Goal: Information Seeking & Learning: Learn about a topic

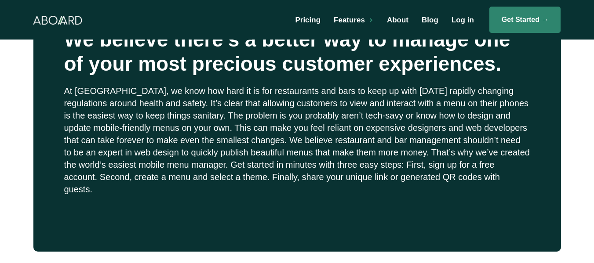
scroll to position [220, 0]
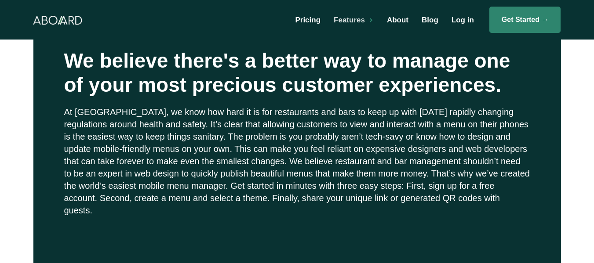
click at [359, 27] on div "Features" at bounding box center [351, 19] width 53 height 25
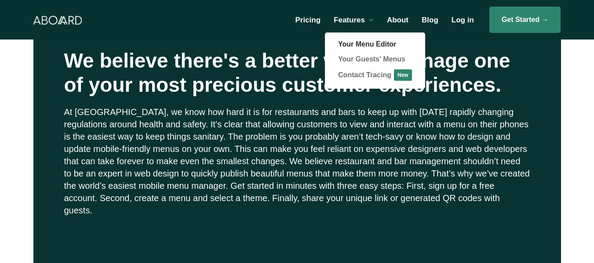
click at [364, 42] on link "Your Menu Editor" at bounding box center [375, 44] width 100 height 15
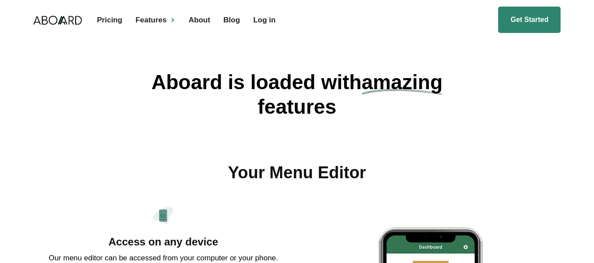
click at [167, 22] on div "Features" at bounding box center [153, 19] width 53 height 25
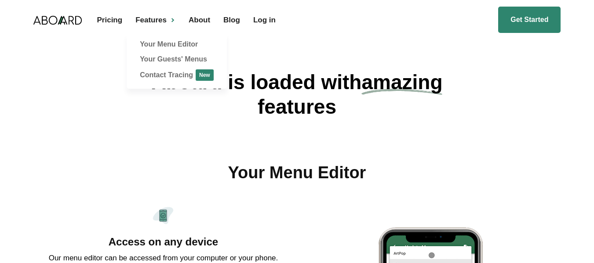
click at [179, 60] on link "Your Guests' Menus" at bounding box center [177, 59] width 100 height 15
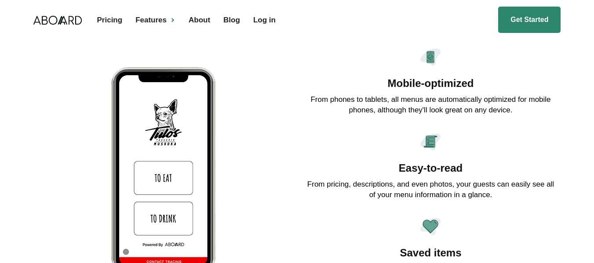
scroll to position [486, 0]
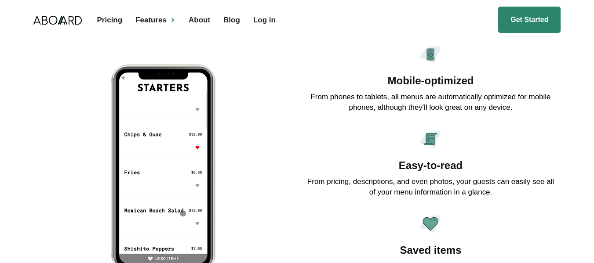
click at [156, 18] on div "Features" at bounding box center [150, 19] width 31 height 7
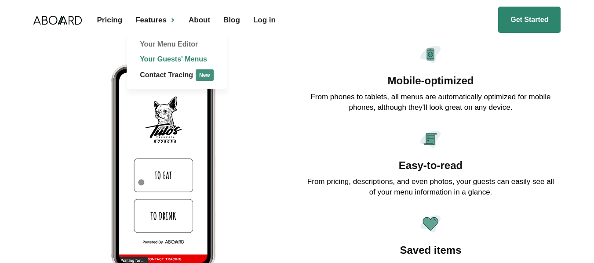
click at [176, 76] on link "Contact Tracing New" at bounding box center [177, 76] width 100 height 18
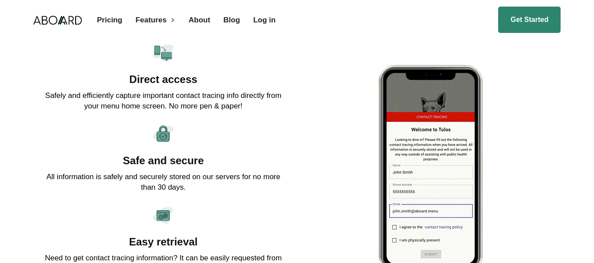
scroll to position [809, 0]
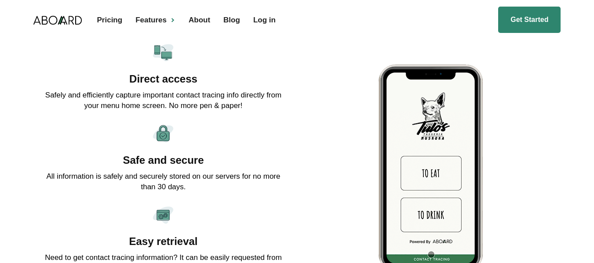
click at [55, 17] on img "home" at bounding box center [57, 20] width 48 height 9
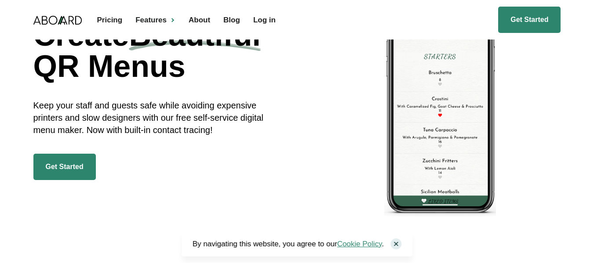
scroll to position [88, 0]
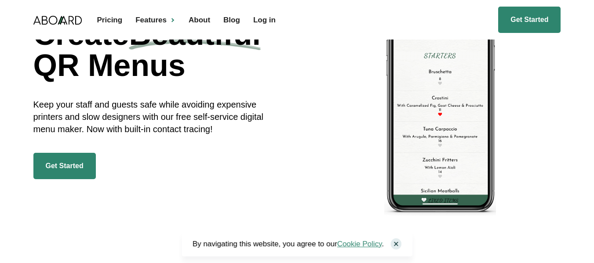
drag, startPoint x: 395, startPoint y: 244, endPoint x: 406, endPoint y: 236, distance: 13.6
click at [395, 244] on div at bounding box center [396, 244] width 11 height 11
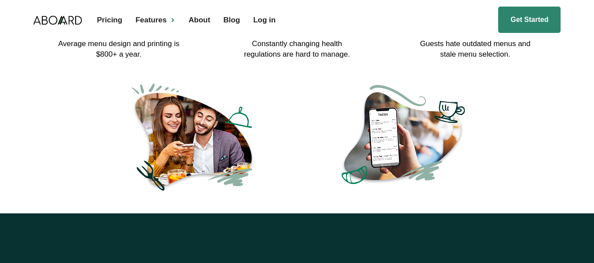
scroll to position [484, 0]
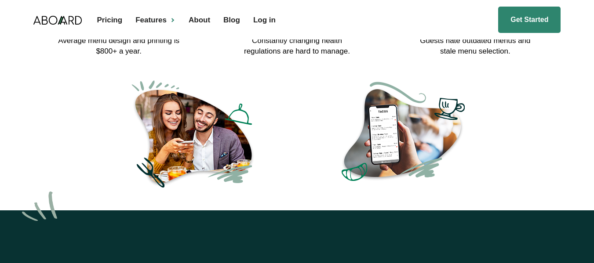
click at [168, 20] on div "Features" at bounding box center [153, 19] width 53 height 25
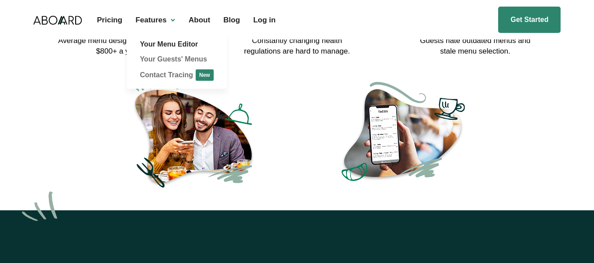
click at [180, 45] on link "Your Menu Editor" at bounding box center [177, 44] width 100 height 15
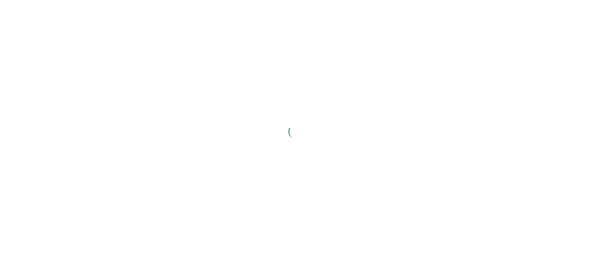
scroll to position [163, 0]
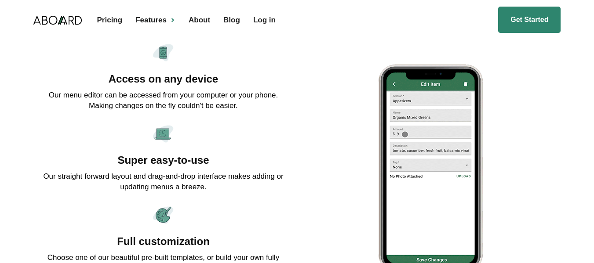
click at [269, 98] on p "Our menu editor can be accessed from your computer or your phone. Making change…" at bounding box center [163, 100] width 247 height 21
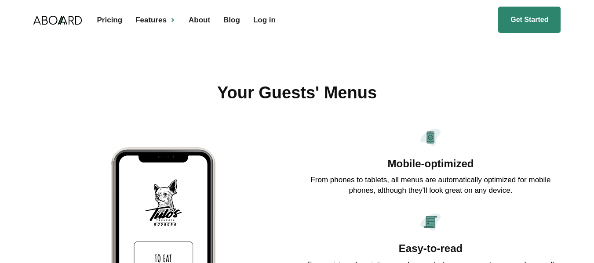
scroll to position [393, 0]
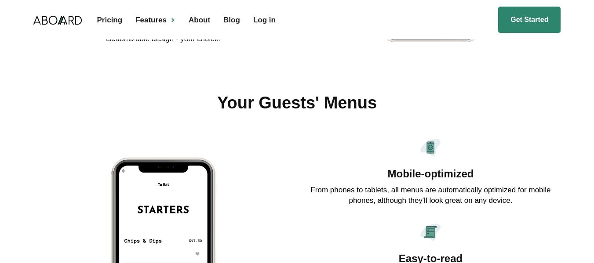
click at [174, 22] on div at bounding box center [172, 20] width 5 height 5
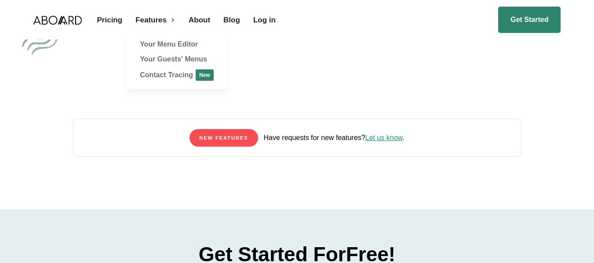
click at [340, 107] on div "New Features Have requests for new features? Let us know ." at bounding box center [297, 127] width 594 height 166
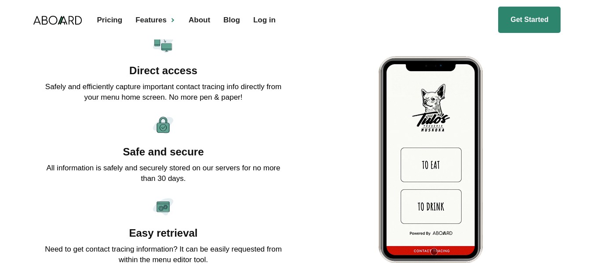
scroll to position [833, 0]
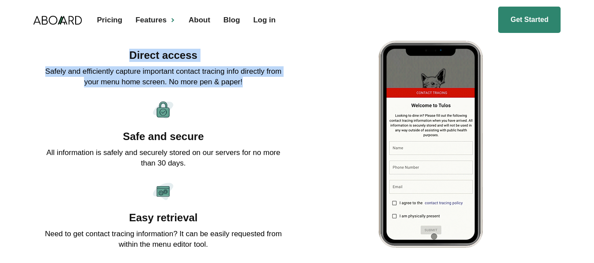
drag, startPoint x: 244, startPoint y: 82, endPoint x: 132, endPoint y: 62, distance: 113.2
click at [132, 62] on div "Direct access Safely and efficiently capture important contact tracing info dir…" at bounding box center [163, 55] width 247 height 74
copy div "Direct access Safely and efficiently capture important contact tracing info dir…"
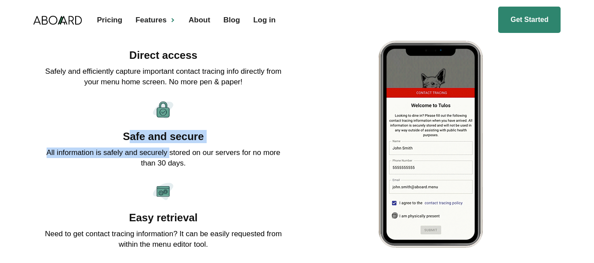
drag, startPoint x: 128, startPoint y: 134, endPoint x: 168, endPoint y: 155, distance: 46.0
click at [168, 155] on div "Safe and secure All information is safely and securely stored on our servers fo…" at bounding box center [163, 136] width 247 height 74
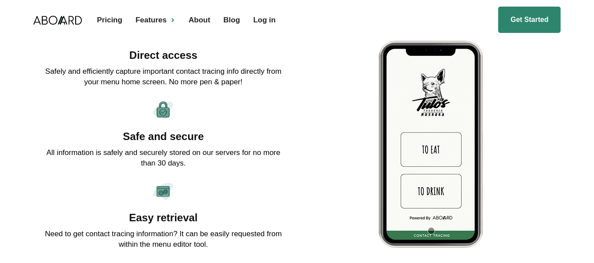
click at [124, 132] on h3 "Safe and secure" at bounding box center [163, 136] width 81 height 13
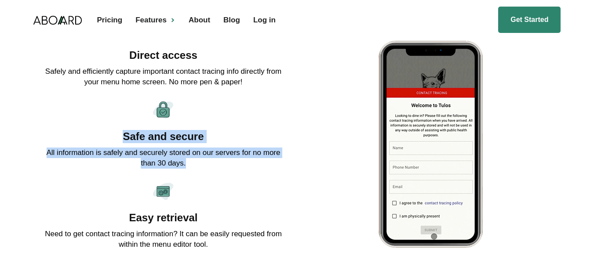
drag, startPoint x: 123, startPoint y: 138, endPoint x: 189, endPoint y: 164, distance: 70.9
click at [189, 164] on div "Safe and secure All information is safely and securely stored on our servers fo…" at bounding box center [163, 136] width 247 height 74
copy div "Safe and secure All information is safely and securely stored on our servers fo…"
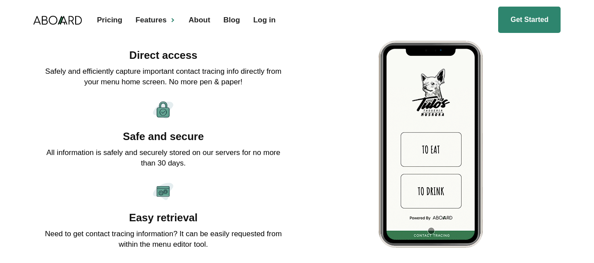
click at [178, 212] on h3 "Easy retrieval" at bounding box center [163, 218] width 69 height 13
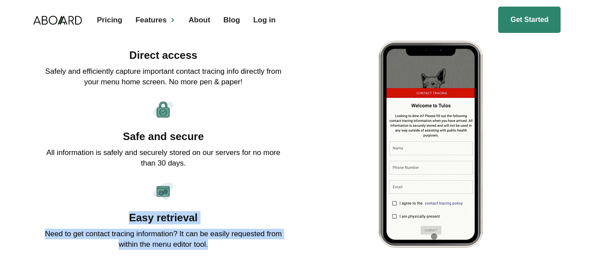
drag, startPoint x: 184, startPoint y: 233, endPoint x: 127, endPoint y: 216, distance: 59.7
click at [127, 216] on div "Easy retrieval Need to get contact tracing information? It can be easily reques…" at bounding box center [163, 218] width 247 height 74
copy div "Easy retrieval Need to get contact tracing information? It can be easily reques…"
click at [304, 180] on div "Direct access Safely and efficiently capture important contact tracing info dir…" at bounding box center [297, 137] width 528 height 238
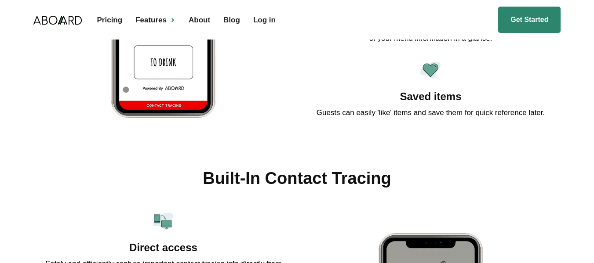
scroll to position [481, 0]
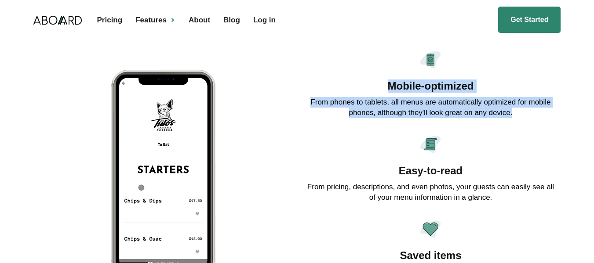
drag, startPoint x: 516, startPoint y: 114, endPoint x: 387, endPoint y: 88, distance: 132.3
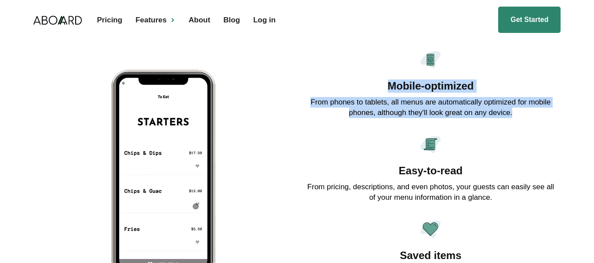
click at [387, 88] on div "Mobile-optimized From phones to tablets, all menus are automatically optimized …" at bounding box center [430, 86] width 247 height 78
copy div "Mobile-optimized From phones to tablets, all menus are automatically optimized …"
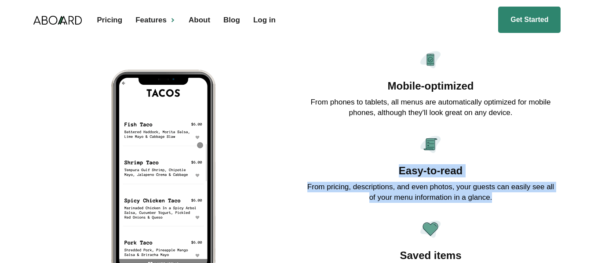
drag, startPoint x: 399, startPoint y: 169, endPoint x: 497, endPoint y: 193, distance: 101.3
click at [497, 193] on div "Easy-to-read From pricing, descriptions, and even photos, your guests can easil…" at bounding box center [430, 171] width 247 height 78
copy div "Easy-to-read From pricing, descriptions, and even photos, your guests can easil…"
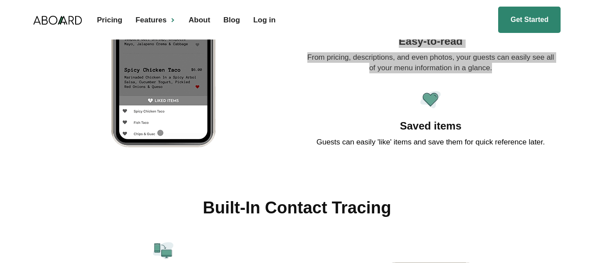
scroll to position [613, 0]
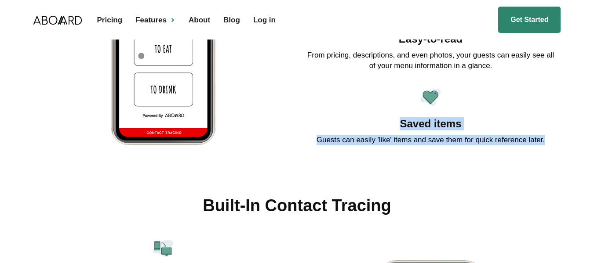
drag, startPoint x: 402, startPoint y: 121, endPoint x: 549, endPoint y: 128, distance: 146.2
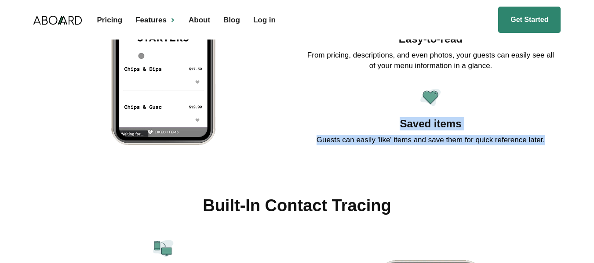
click at [549, 128] on div "Saved items Guests can easily 'like' items and save them for quick reference la…" at bounding box center [430, 118] width 247 height 67
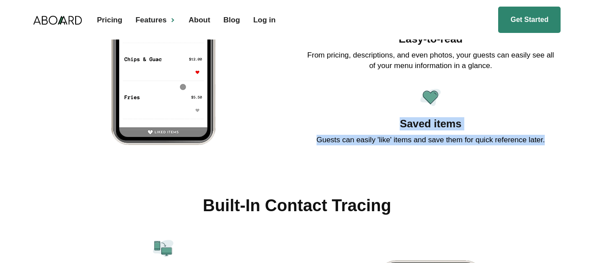
copy div "Saved items Guests can easily 'like' items and save them for quick reference la…"
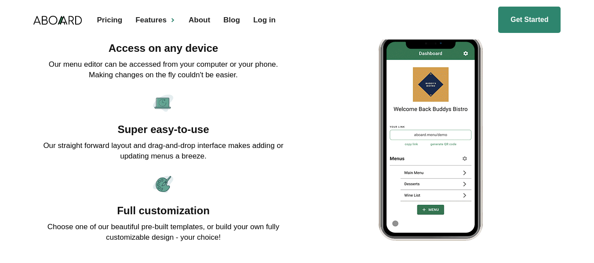
scroll to position [173, 0]
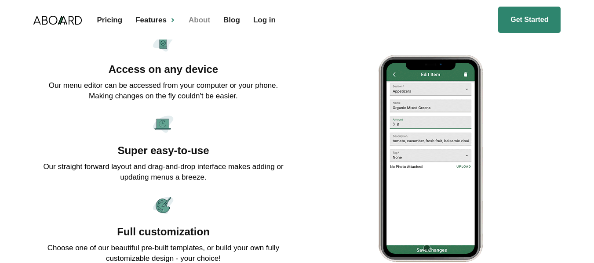
click at [204, 24] on link "About" at bounding box center [197, 19] width 35 height 25
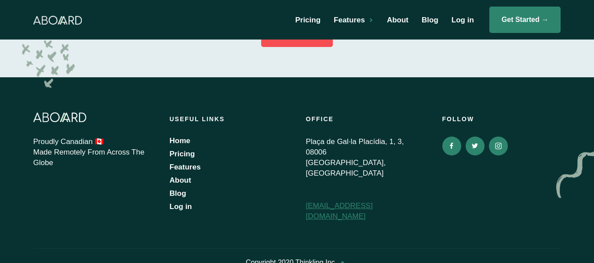
scroll to position [1172, 0]
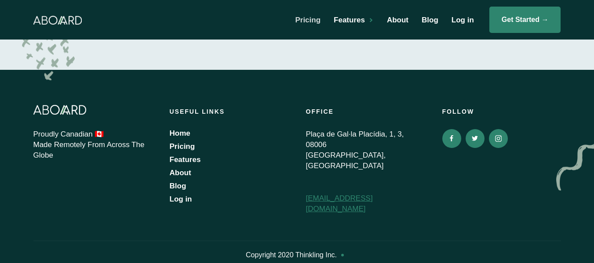
click at [302, 20] on link "Pricing" at bounding box center [305, 19] width 39 height 25
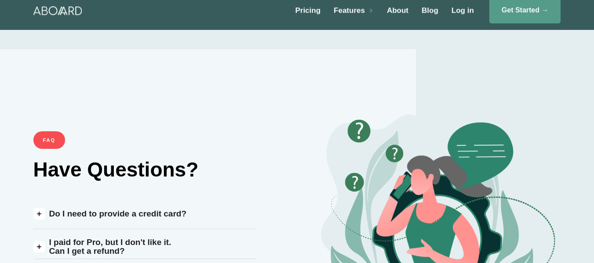
scroll to position [792, 0]
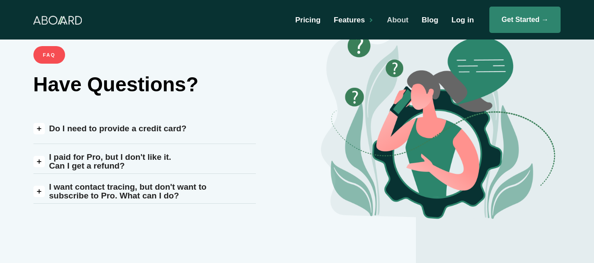
click at [387, 21] on link "About" at bounding box center [395, 19] width 35 height 25
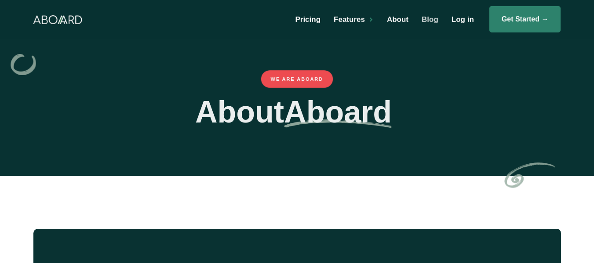
click at [432, 20] on link "Blog" at bounding box center [428, 19] width 30 height 25
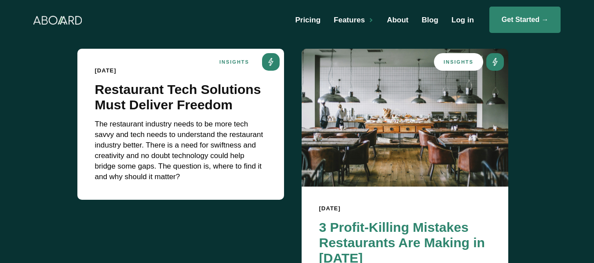
scroll to position [220, 0]
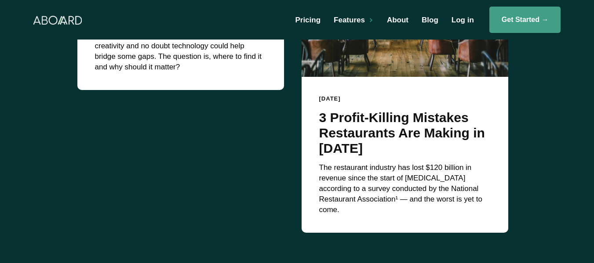
click at [505, 18] on link "Get Started →" at bounding box center [526, 20] width 72 height 26
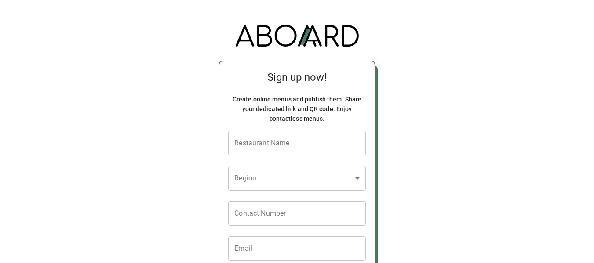
scroll to position [139, 0]
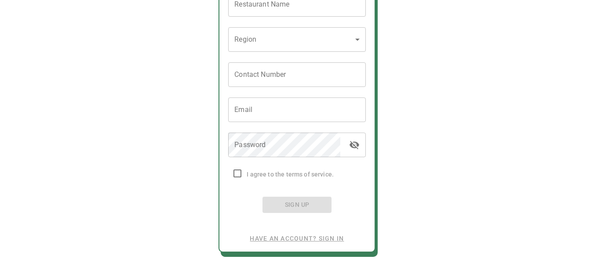
click at [328, 235] on link "Have an Account? Sign in" at bounding box center [297, 235] width 94 height 16
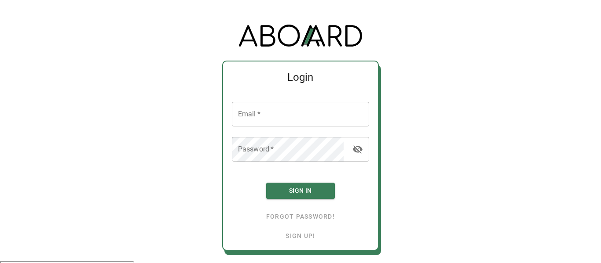
click at [318, 35] on img at bounding box center [300, 36] width 123 height 22
click at [309, 232] on p "Sign up!" at bounding box center [300, 236] width 137 height 11
click at [298, 238] on p "Sign up!" at bounding box center [300, 236] width 137 height 11
click at [300, 237] on link "Sign up!" at bounding box center [299, 236] width 29 height 7
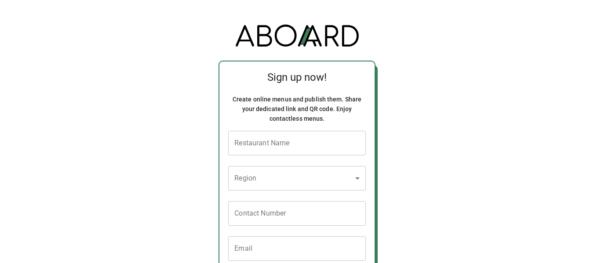
click at [311, 42] on img at bounding box center [297, 36] width 123 height 22
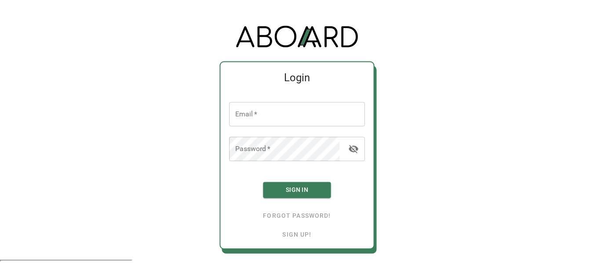
scroll to position [139, 0]
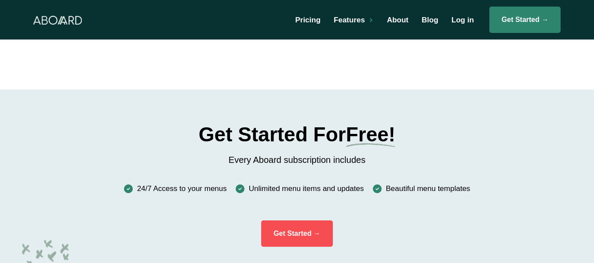
scroll to position [952, 0]
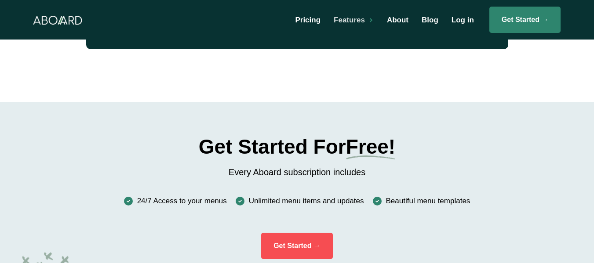
click at [358, 24] on div "Features" at bounding box center [349, 19] width 31 height 7
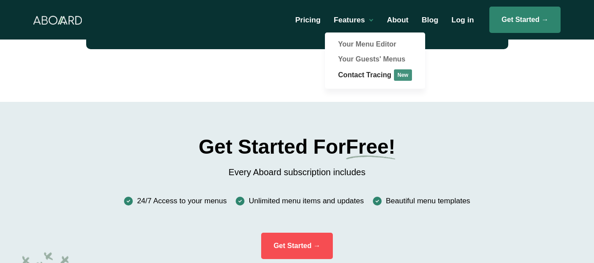
click at [363, 74] on link "Contact Tracing New" at bounding box center [375, 76] width 100 height 18
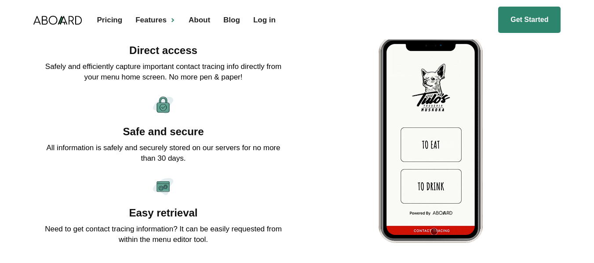
scroll to position [853, 0]
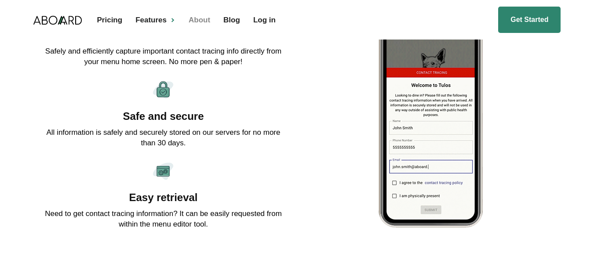
click at [205, 18] on link "About" at bounding box center [197, 19] width 35 height 25
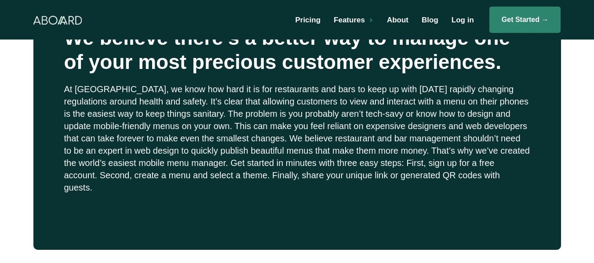
scroll to position [248, 0]
